Goal: Book appointment/travel/reservation

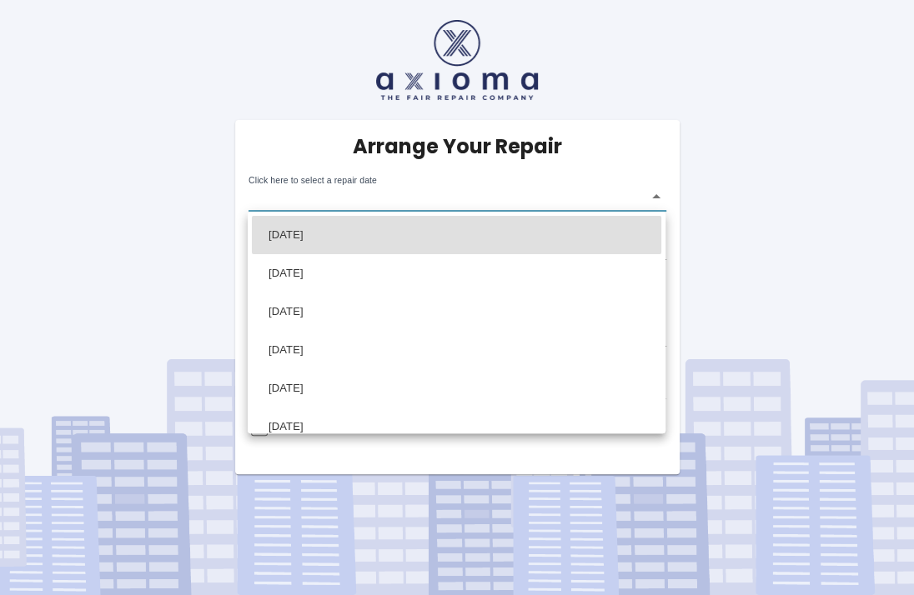
click at [655, 193] on body "Arrange Your Repair Click here to select a repair date ​ Phone Number   * 07929…" at bounding box center [457, 297] width 914 height 595
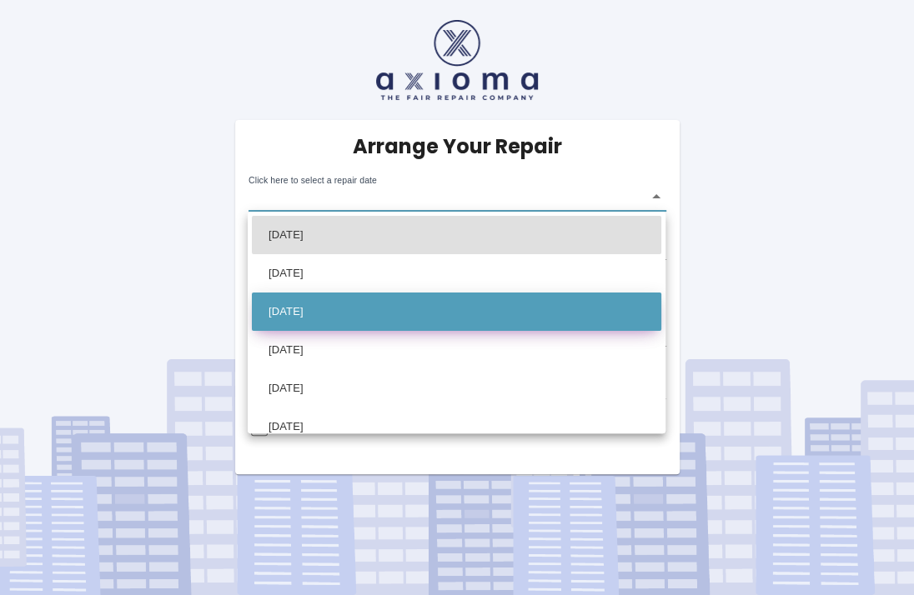
click at [329, 308] on li "[DATE]" at bounding box center [456, 312] width 409 height 38
type input "[DATE]T00:00:00.000Z"
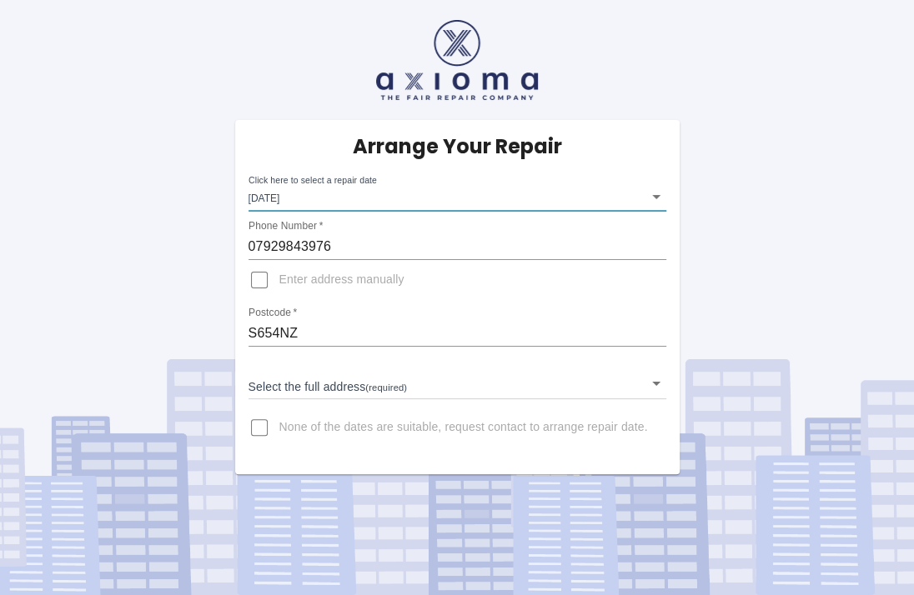
click at [258, 385] on body "Arrange Your Repair Click here to select a repair date [DATE] [DATE]T00:00:00.0…" at bounding box center [457, 297] width 914 height 595
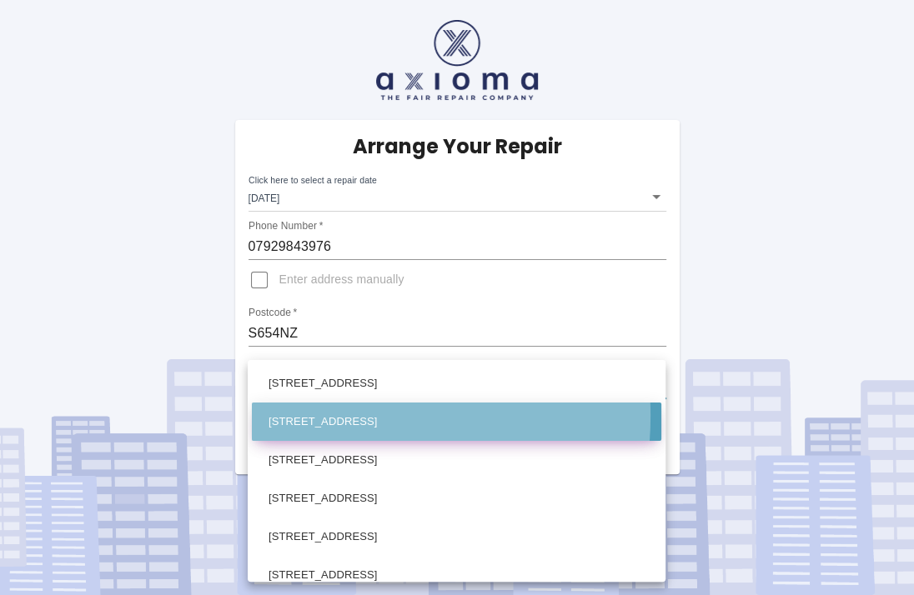
click at [313, 416] on li "[STREET_ADDRESS]" at bounding box center [456, 422] width 409 height 38
type input "[STREET_ADDRESS]"
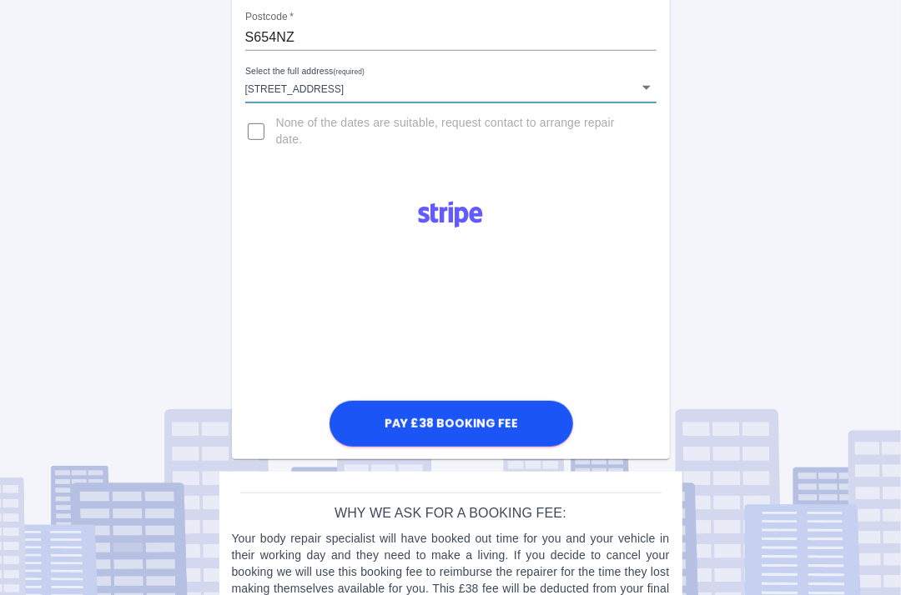
scroll to position [298, 0]
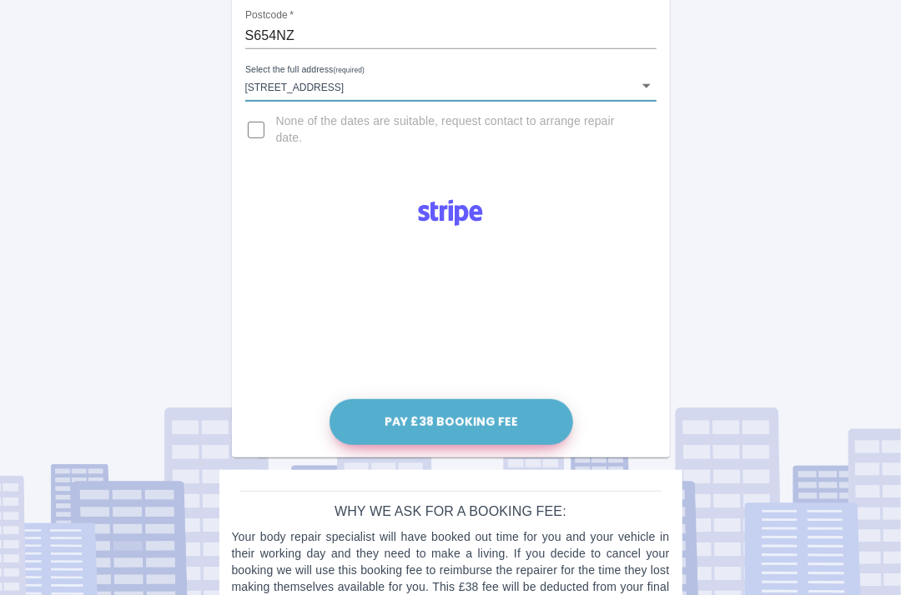
click at [425, 425] on button "Pay £38 Booking Fee" at bounding box center [450, 422] width 243 height 46
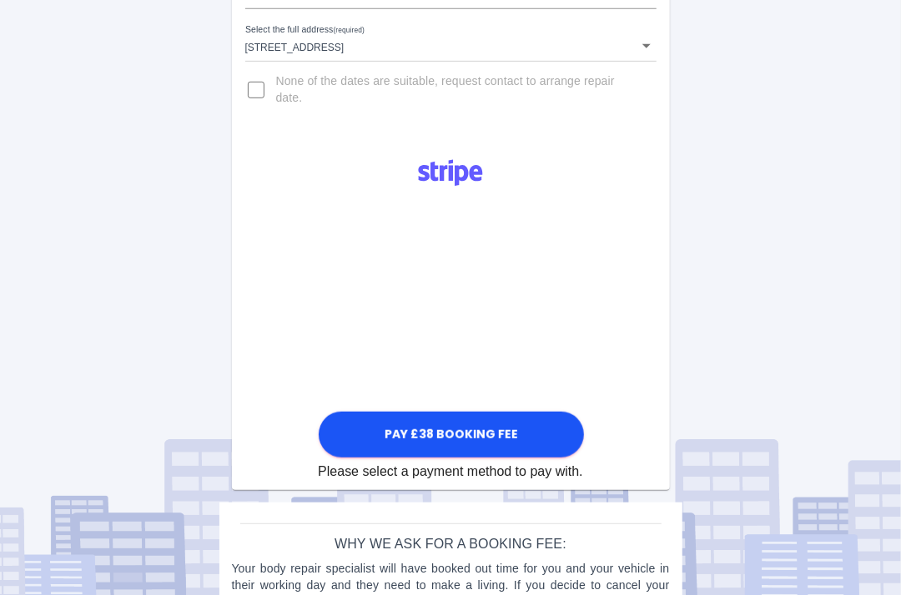
scroll to position [377, 0]
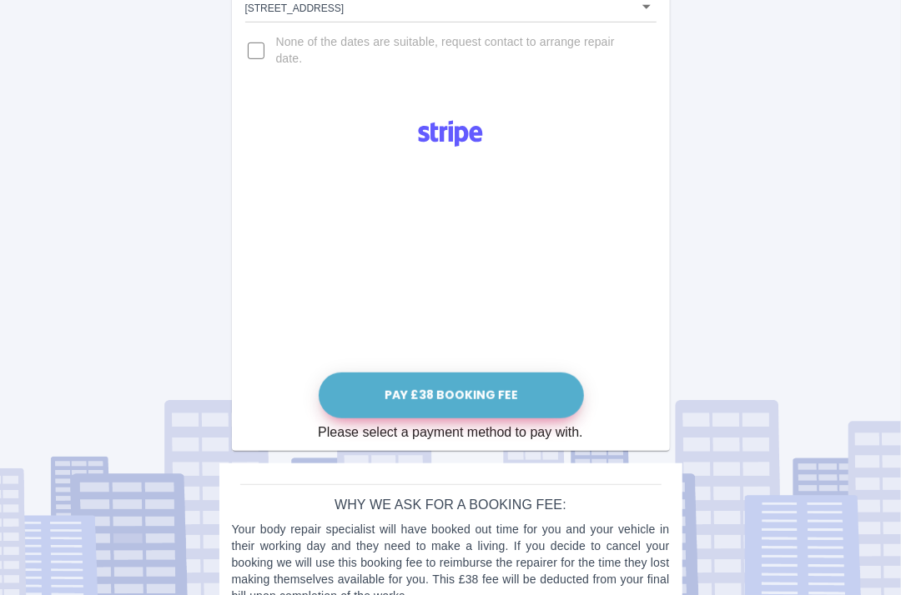
click at [453, 389] on button "Pay £38 Booking Fee" at bounding box center [451, 396] width 265 height 46
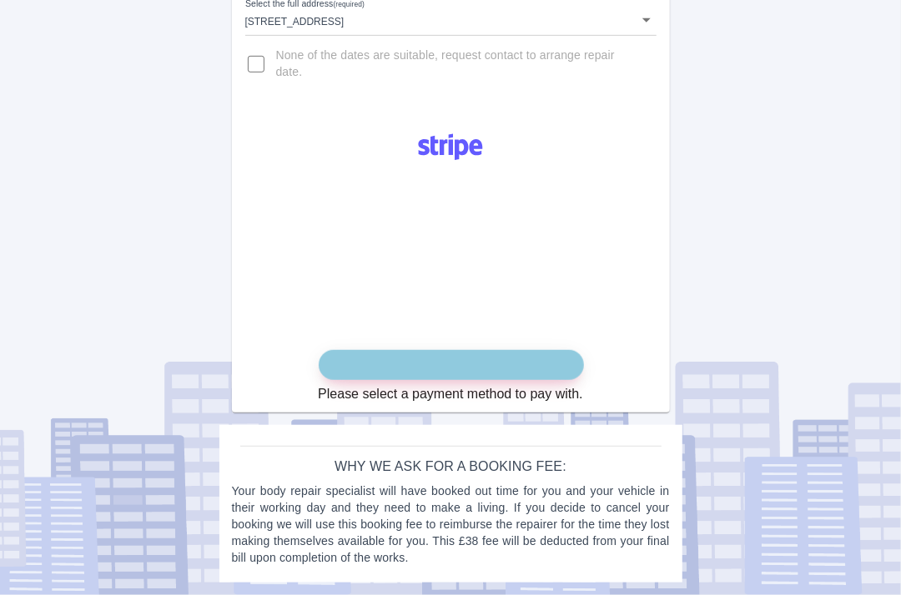
scroll to position [363, 0]
